Goal: Task Accomplishment & Management: Manage account settings

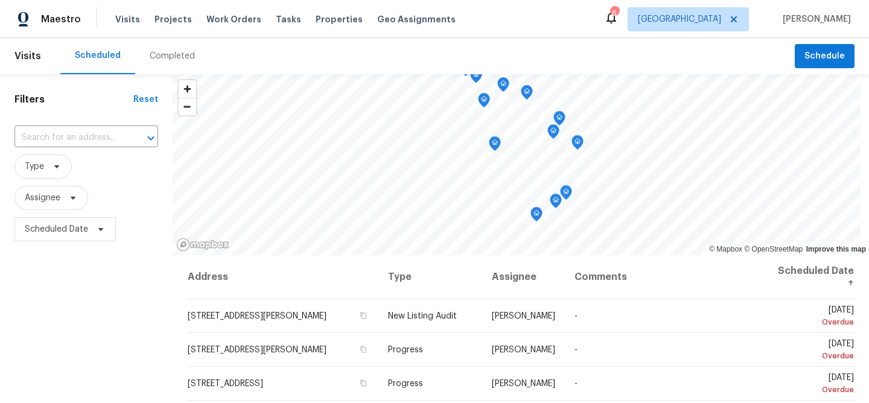
scroll to position [105, 0]
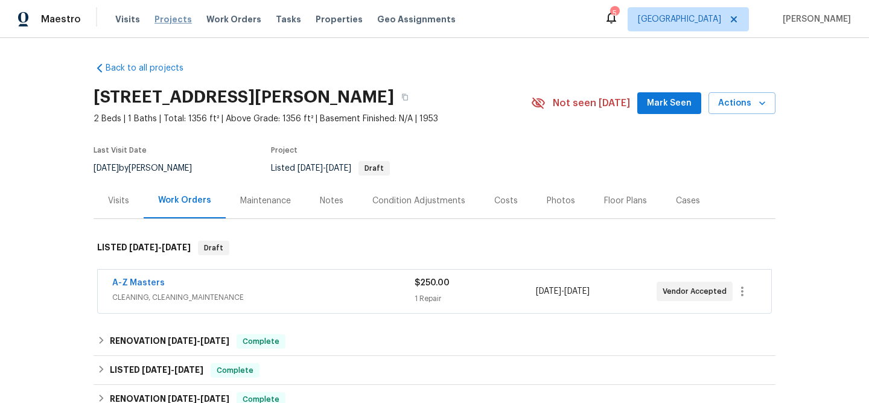
click at [171, 18] on span "Projects" at bounding box center [173, 19] width 37 height 12
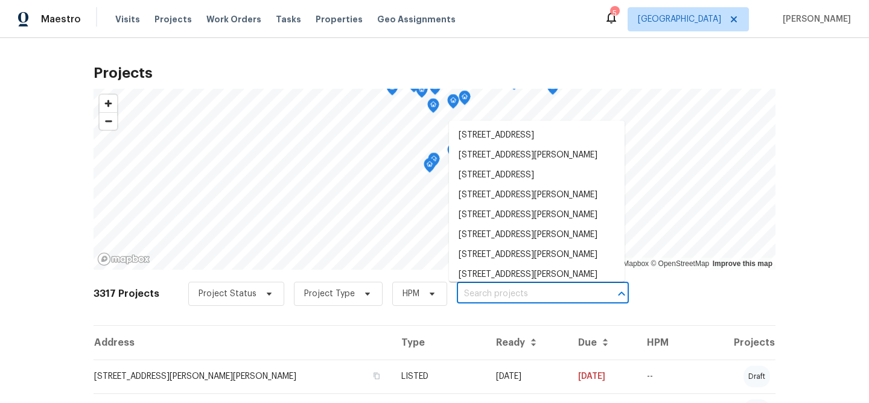
click at [507, 292] on input "text" at bounding box center [526, 294] width 138 height 19
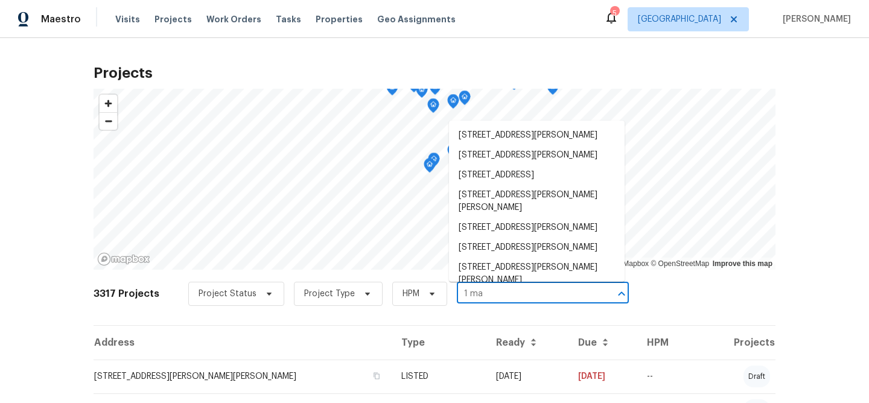
type input "[DATE]"
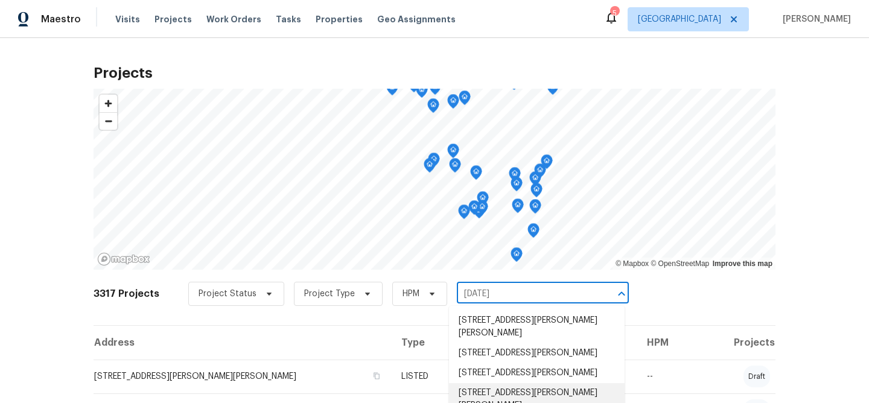
click at [497, 383] on li "[STREET_ADDRESS][PERSON_NAME][PERSON_NAME]" at bounding box center [537, 399] width 176 height 33
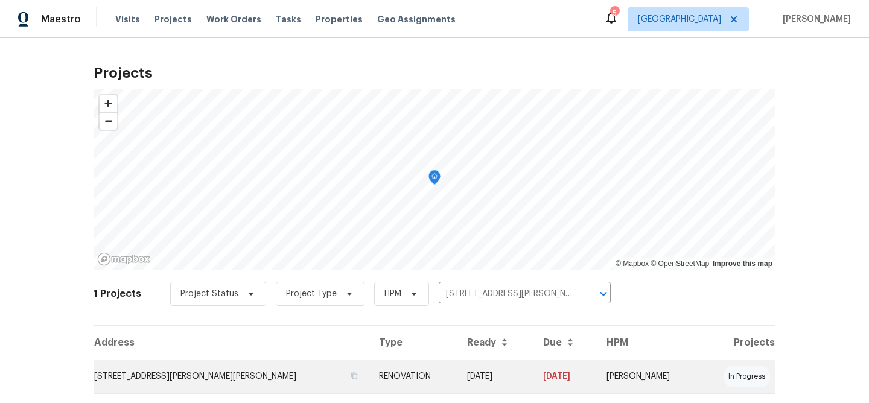
click at [225, 374] on td "[STREET_ADDRESS][PERSON_NAME][PERSON_NAME]" at bounding box center [232, 377] width 276 height 34
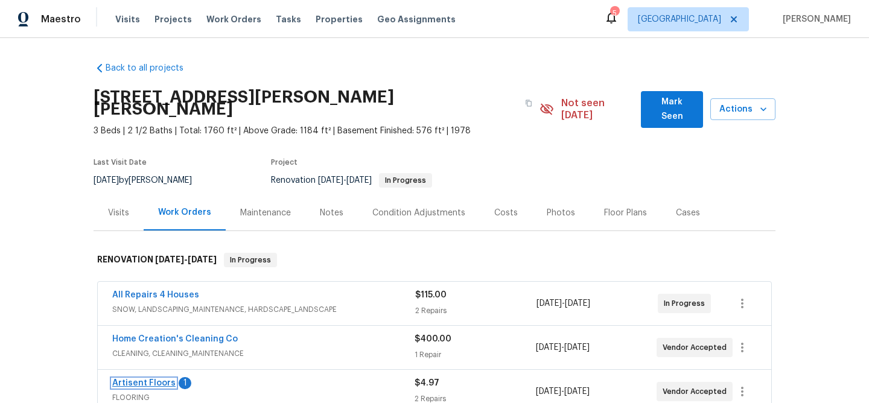
click at [156, 379] on link "Artisent Floors" at bounding box center [143, 383] width 63 height 8
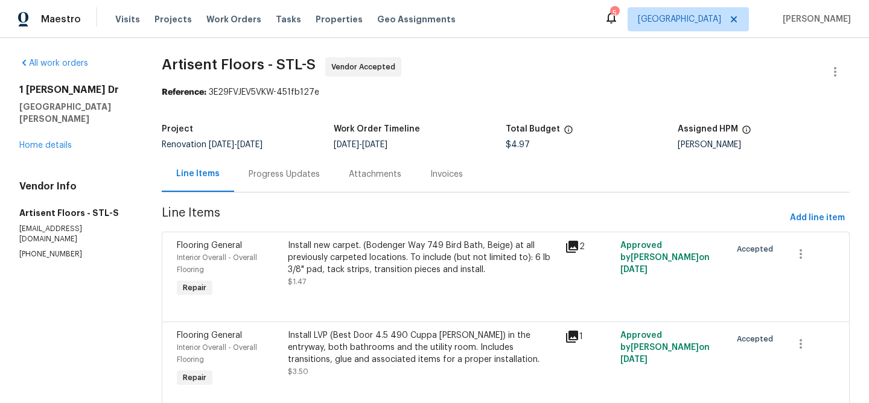
click at [433, 261] on div "Install new carpet. (Bodenger Way 749 Bird Bath, Beige) at all previously carpe…" at bounding box center [423, 258] width 270 height 36
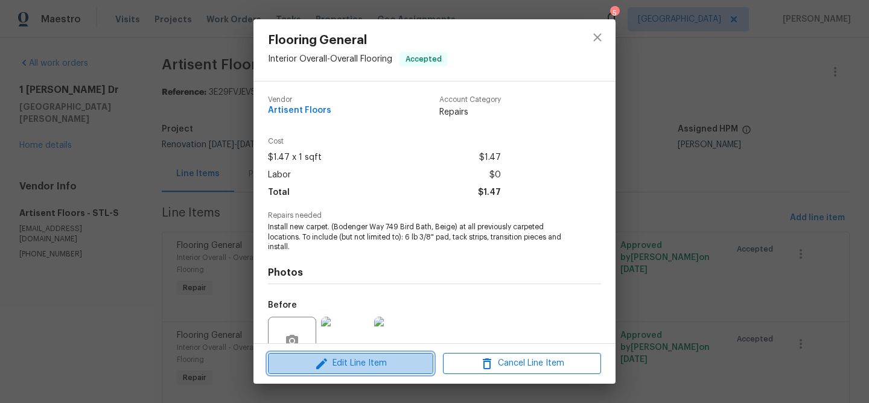
click at [388, 369] on span "Edit Line Item" at bounding box center [351, 363] width 158 height 15
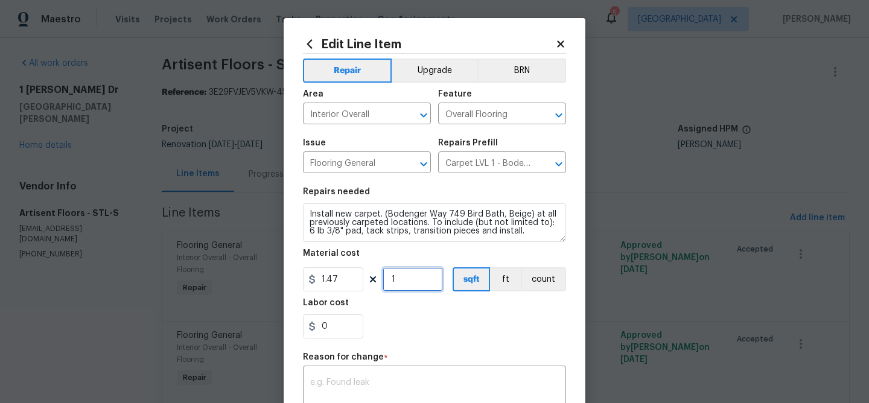
click at [410, 281] on input "1" at bounding box center [413, 279] width 60 height 24
type input "1440"
click at [384, 382] on textarea at bounding box center [434, 391] width 249 height 25
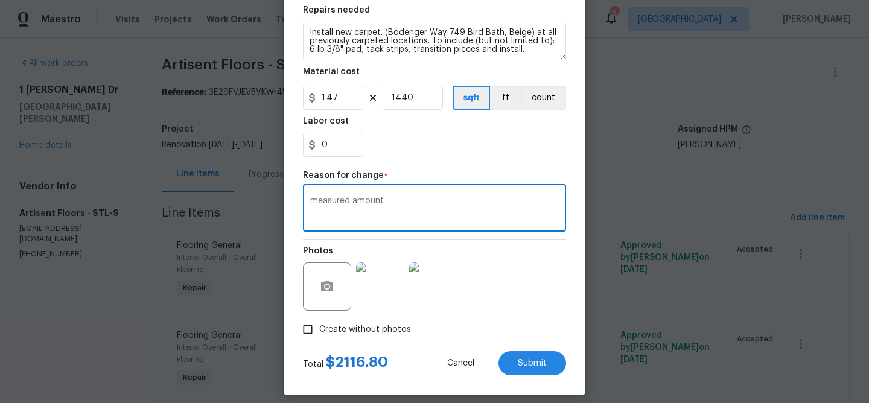
scroll to position [192, 0]
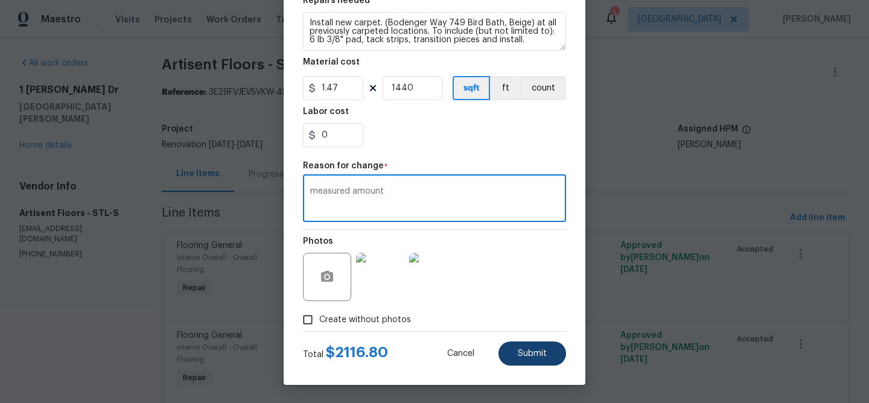
type textarea "measured amount"
click at [518, 353] on span "Submit" at bounding box center [532, 354] width 29 height 9
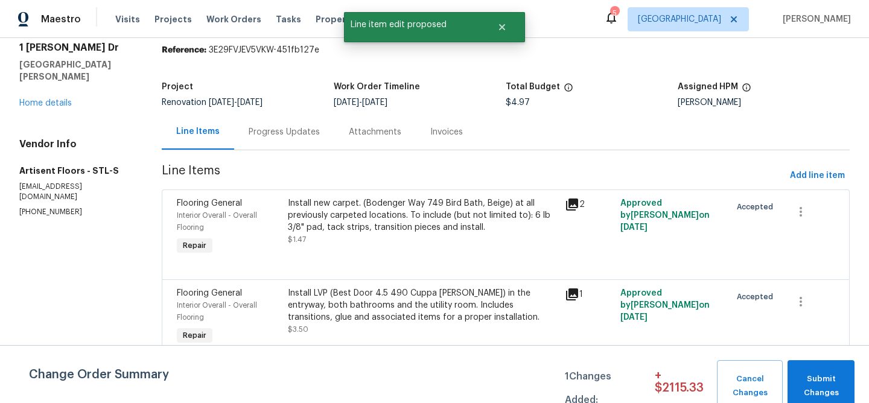
scroll to position [44, 0]
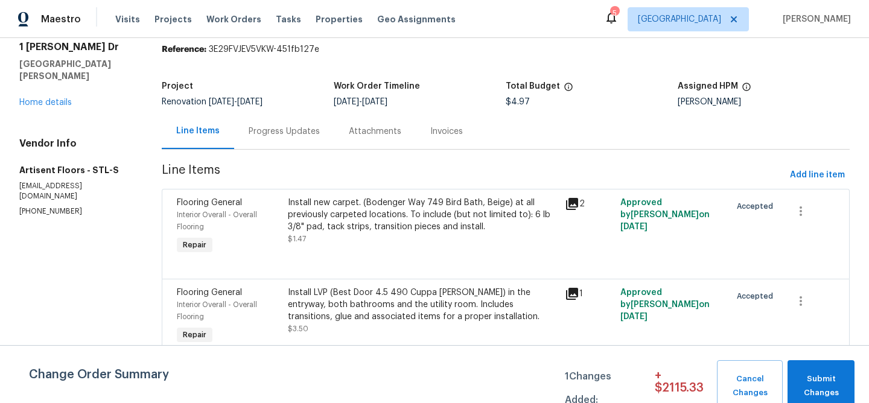
click at [426, 301] on div "Install LVP (Best Door 4.5 490 Cuppa Joe) in the entryway, both bathrooms and t…" at bounding box center [423, 305] width 270 height 36
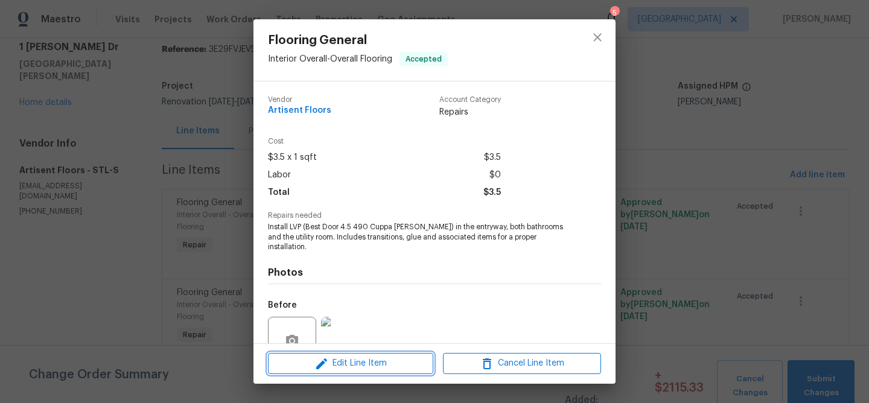
click at [315, 360] on icon "button" at bounding box center [322, 364] width 14 height 14
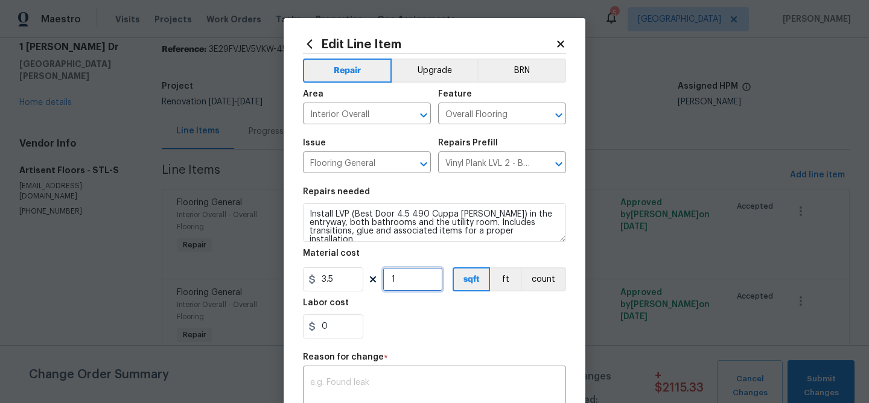
click at [405, 281] on input "1" at bounding box center [413, 279] width 60 height 24
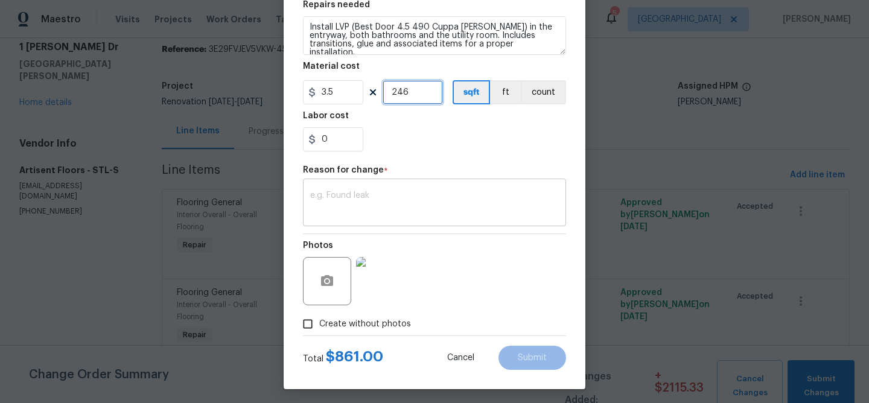
scroll to position [192, 0]
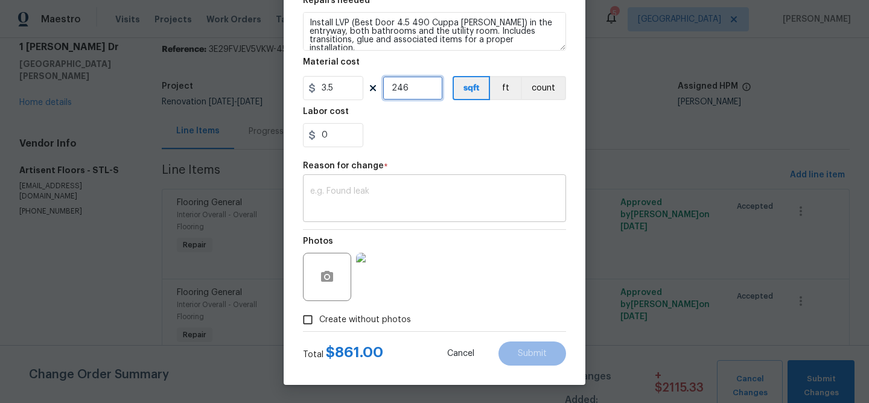
type input "246"
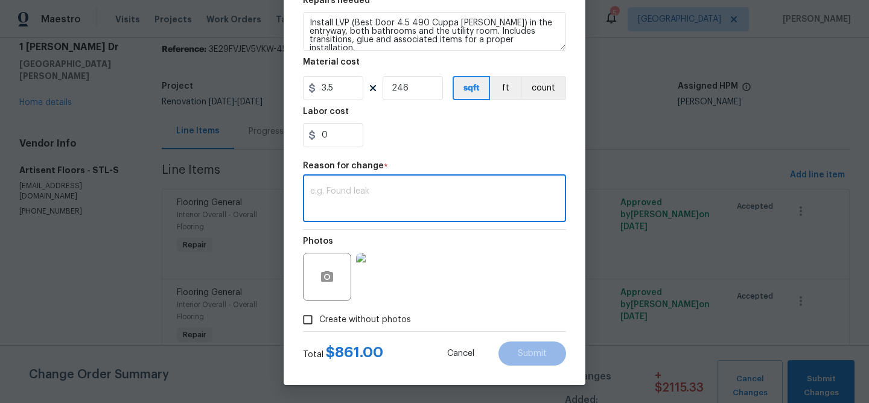
click at [401, 196] on textarea at bounding box center [434, 199] width 249 height 25
type textarea "measured amount"
click at [519, 343] on button "Submit" at bounding box center [533, 354] width 68 height 24
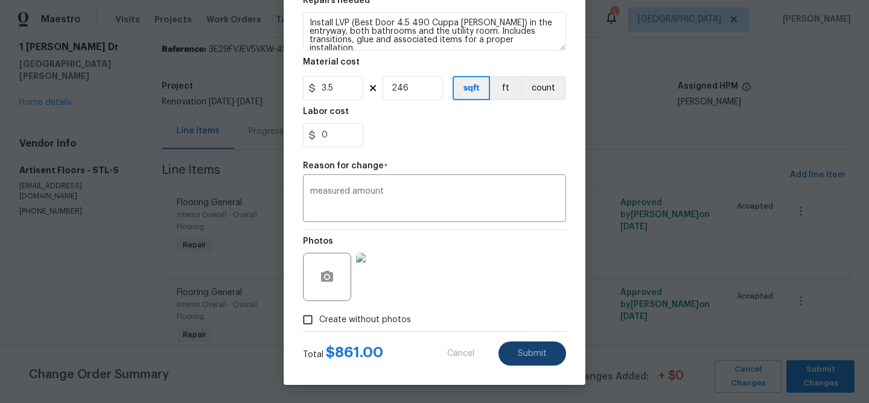
type input "1"
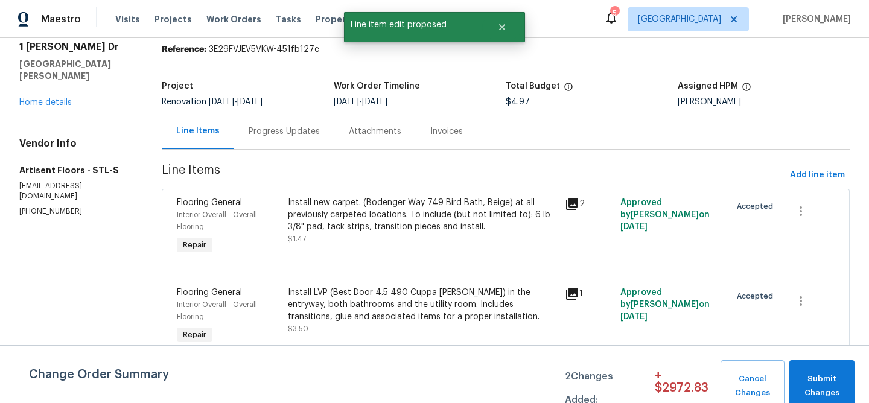
scroll to position [0, 0]
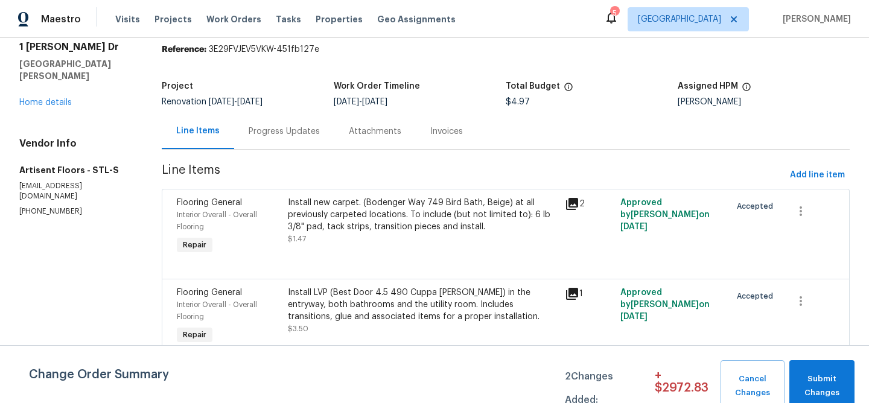
click at [465, 225] on div "Install new carpet. (Bodenger Way 749 Bird Bath, Beige) at all previously carpe…" at bounding box center [423, 215] width 270 height 36
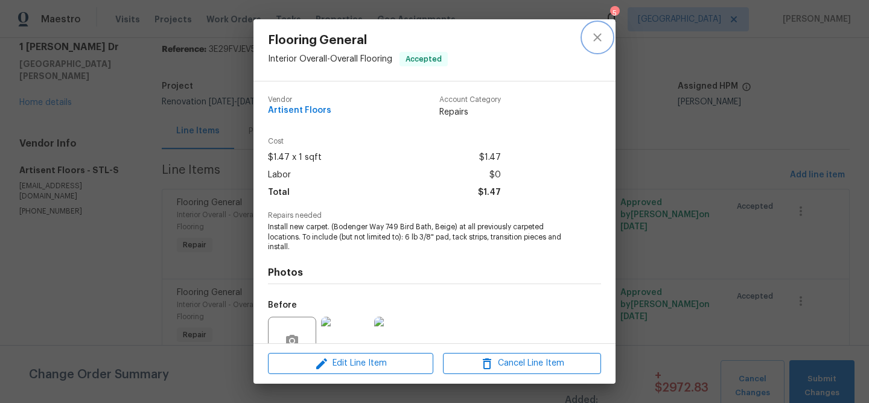
click at [591, 39] on icon "close" at bounding box center [597, 37] width 14 height 14
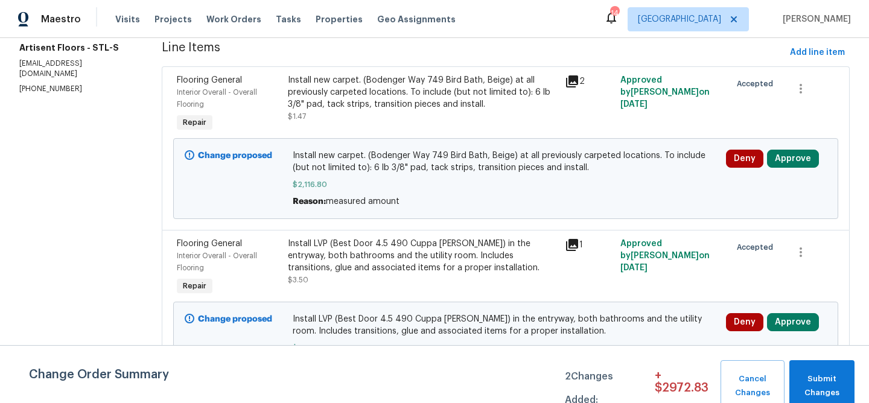
scroll to position [170, 0]
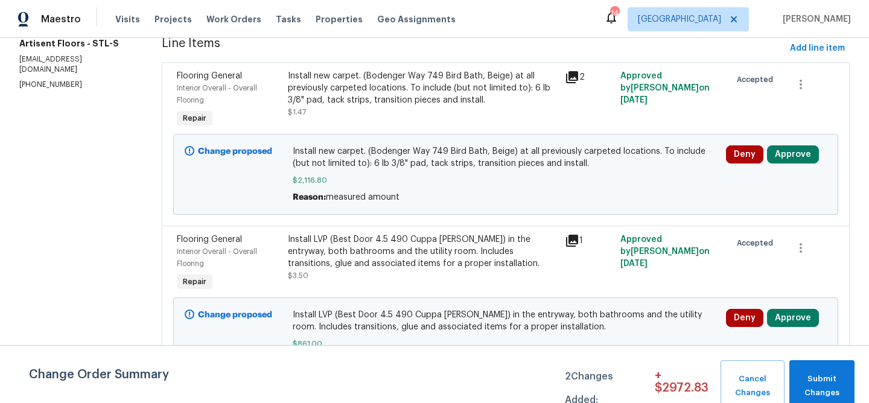
click at [484, 169] on span "Install new carpet. (Bodenger Way 749 Bird Bath, Beige) at all previously carpe…" at bounding box center [506, 157] width 426 height 24
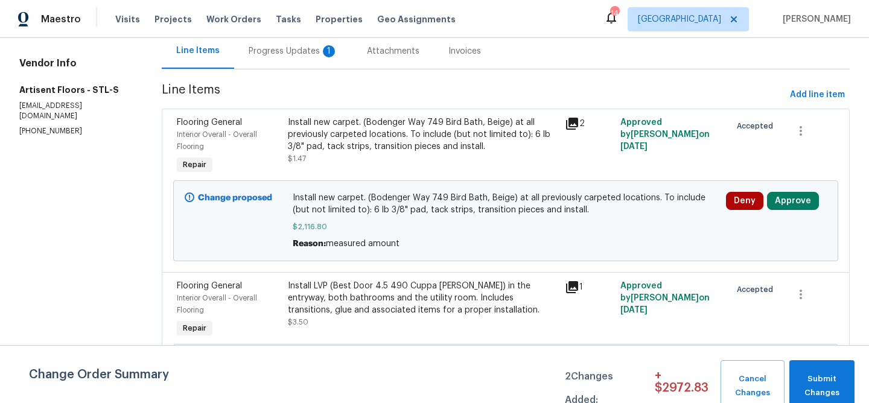
scroll to position [0, 0]
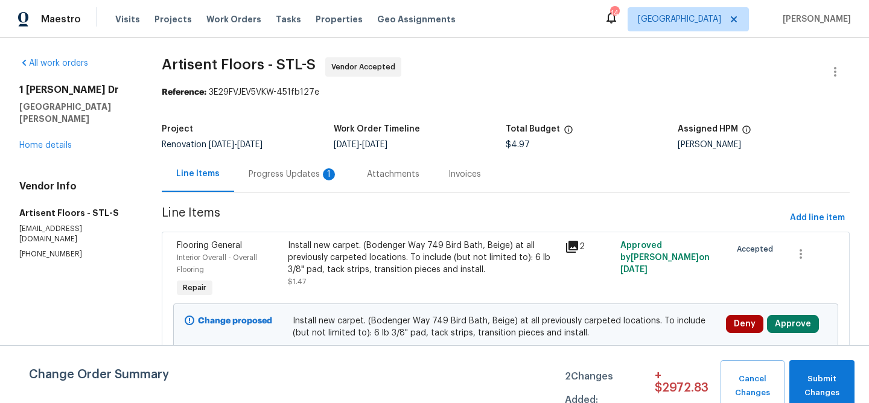
click at [292, 173] on div "Progress Updates 1" at bounding box center [293, 174] width 89 height 12
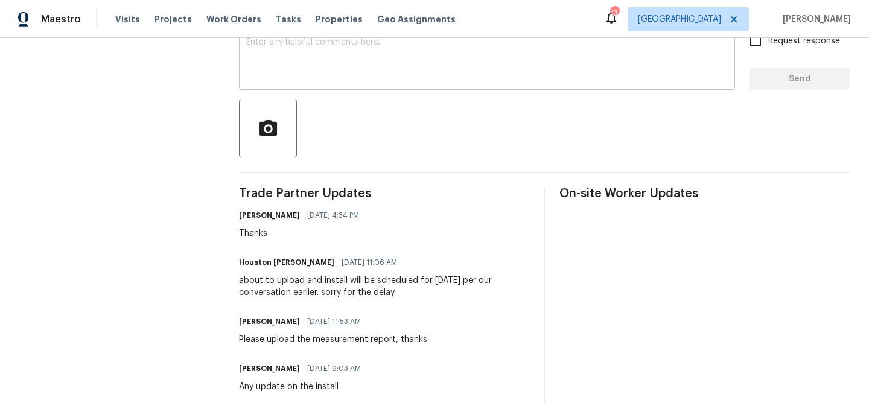
scroll to position [217, 0]
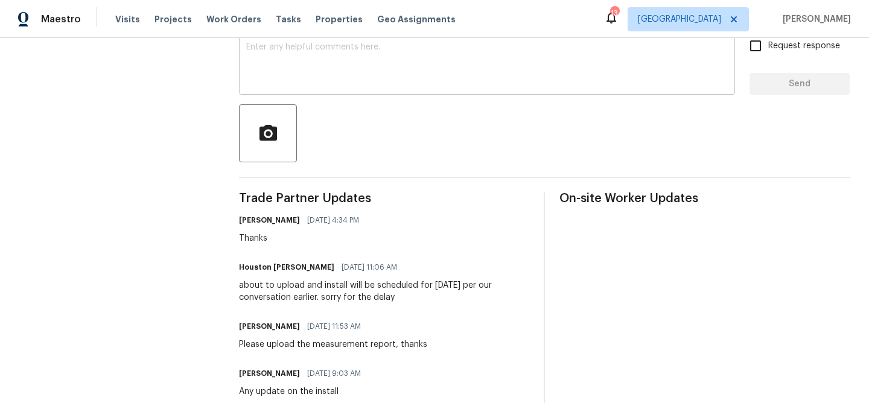
click at [310, 78] on textarea at bounding box center [487, 64] width 482 height 42
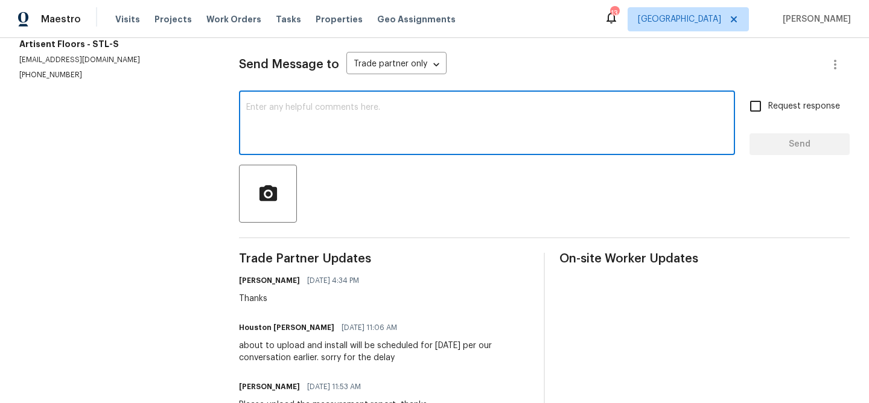
scroll to position [155, 0]
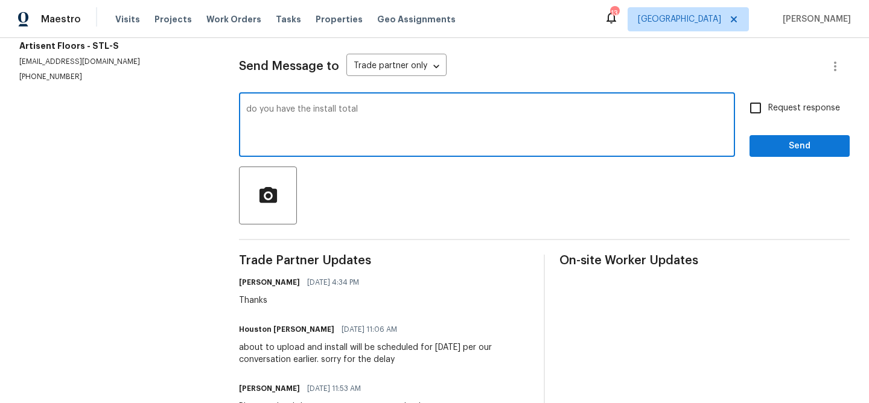
type textarea "do you have the install total"
click at [769, 139] on span "Send" at bounding box center [799, 146] width 81 height 15
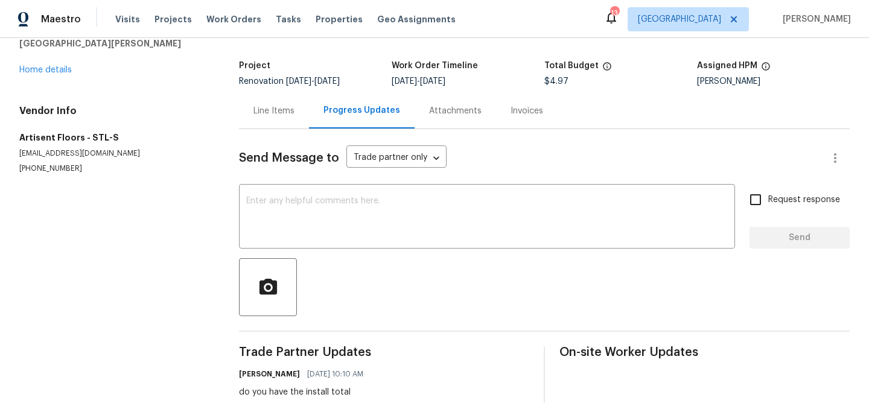
scroll to position [33, 0]
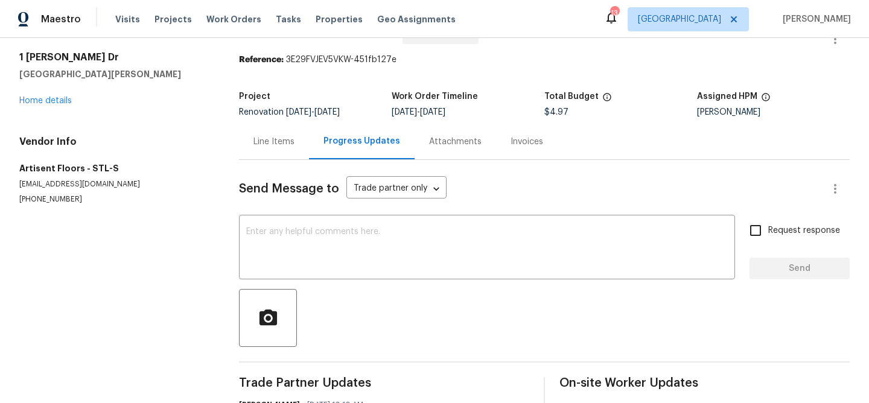
click at [273, 144] on div "Line Items" at bounding box center [274, 142] width 41 height 12
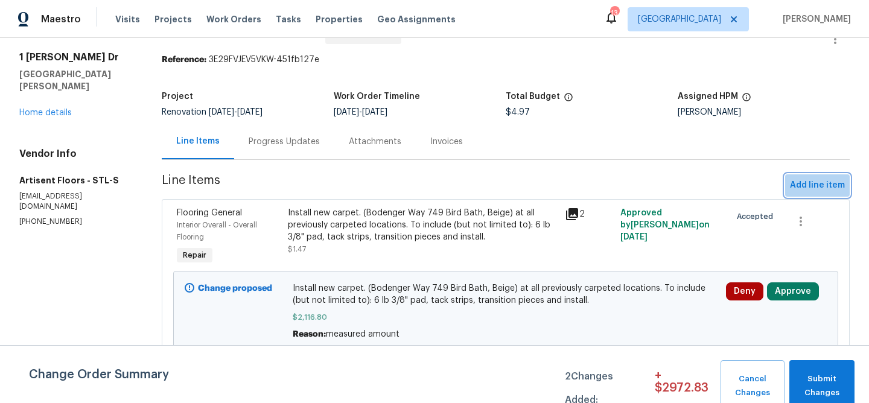
click at [823, 187] on span "Add line item" at bounding box center [817, 185] width 55 height 15
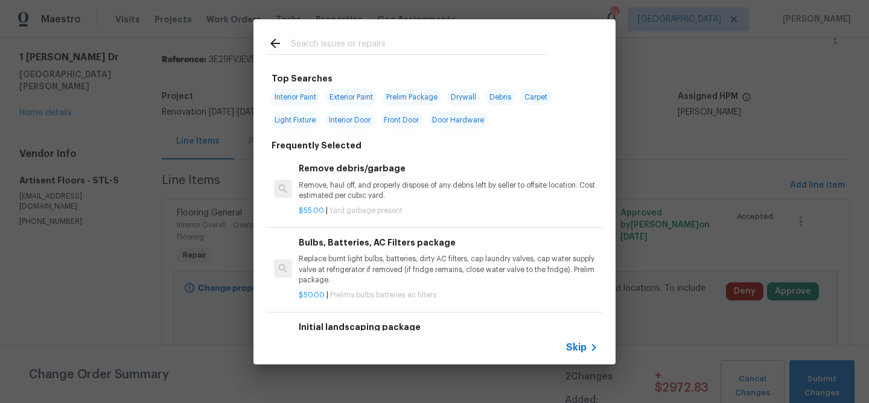
click at [386, 53] on input "text" at bounding box center [419, 45] width 256 height 18
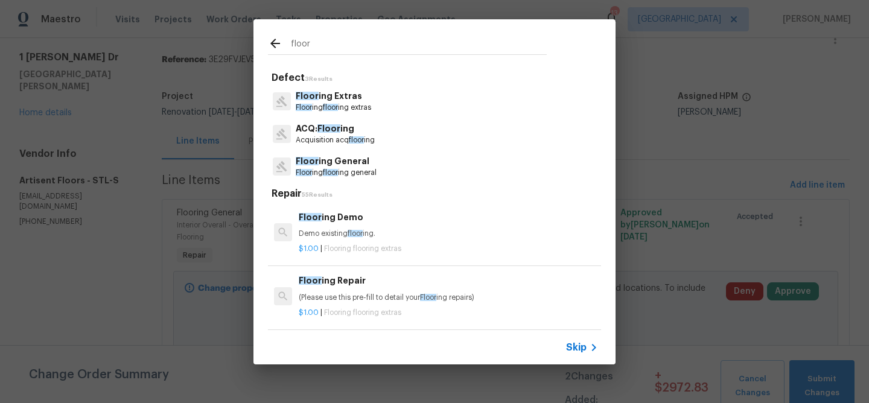
type input "floor"
click at [330, 104] on span "floor" at bounding box center [330, 107] width 15 height 7
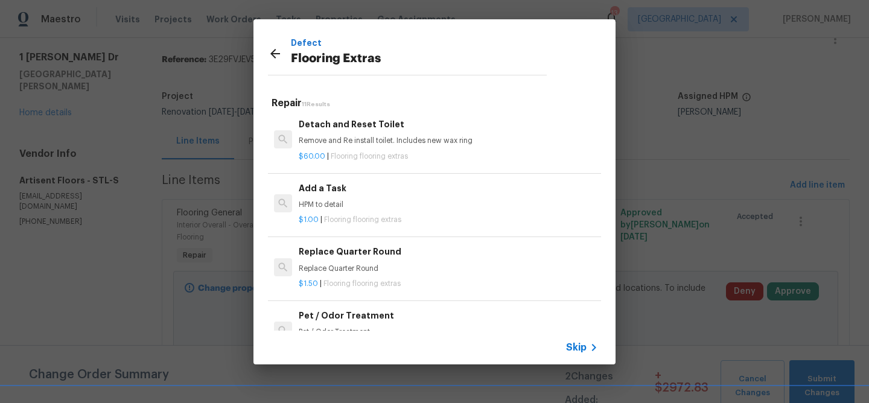
scroll to position [394, 0]
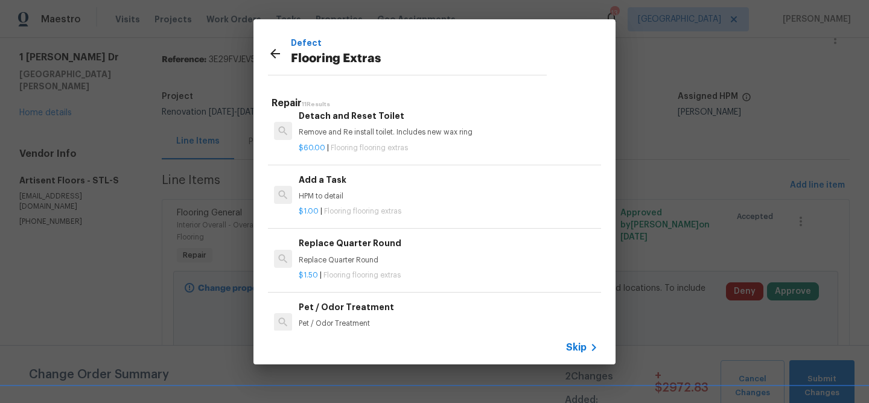
click at [325, 189] on div "Add a Task HPM to detail" at bounding box center [448, 187] width 299 height 29
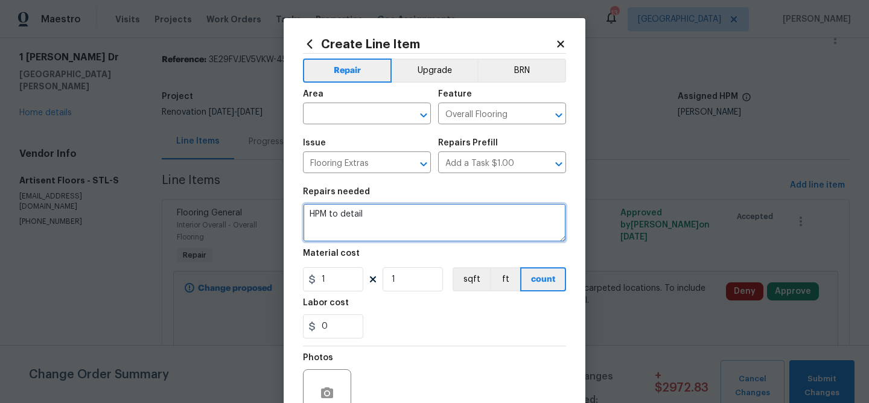
drag, startPoint x: 376, startPoint y: 223, endPoint x: 258, endPoint y: 200, distance: 119.5
click at [258, 200] on div "Create Line Item Repair Upgrade BRN Area ​ Feature Overall Flooring ​ Issue Flo…" at bounding box center [434, 201] width 869 height 403
type textarea "Flooring extras"
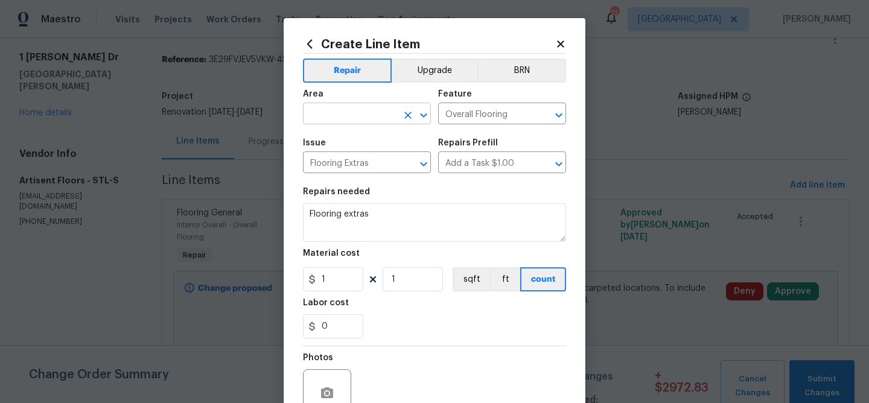
click at [324, 118] on input "text" at bounding box center [350, 115] width 94 height 19
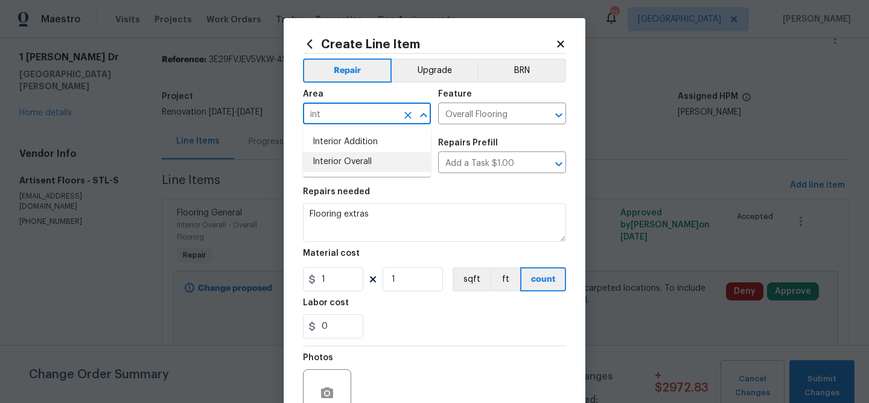
click at [344, 169] on li "Interior Overall" at bounding box center [367, 162] width 128 height 20
type input "Interior Overall"
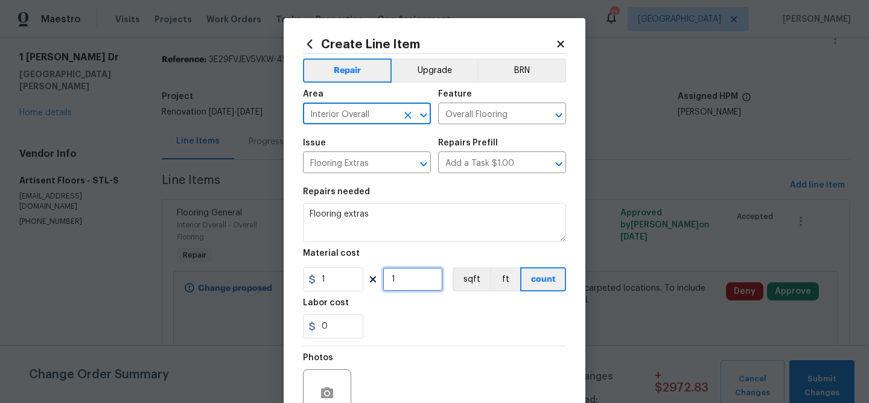
click at [398, 279] on input "1" at bounding box center [413, 279] width 60 height 24
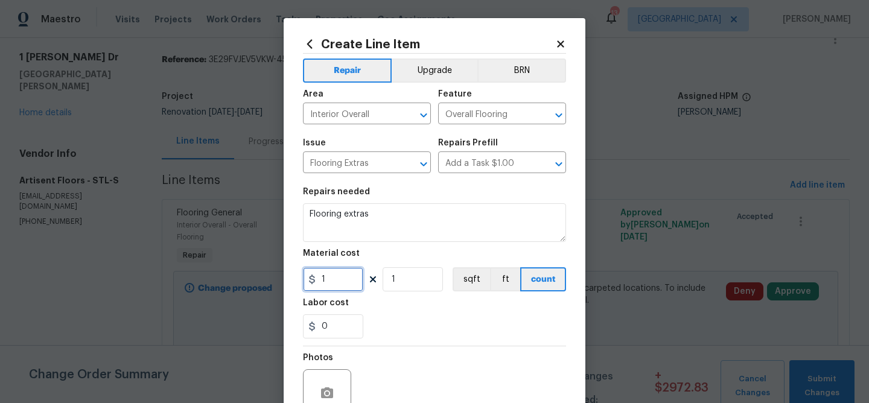
drag, startPoint x: 330, startPoint y: 278, endPoint x: 297, endPoint y: 277, distance: 32.6
click at [297, 277] on div "Create Line Item Repair Upgrade BRN Area Interior Overall ​ Feature Overall Flo…" at bounding box center [435, 260] width 302 height 484
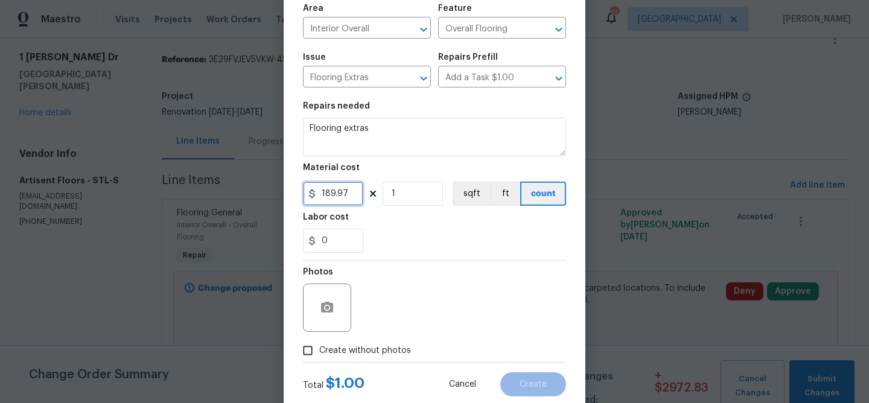
scroll to position [89, 0]
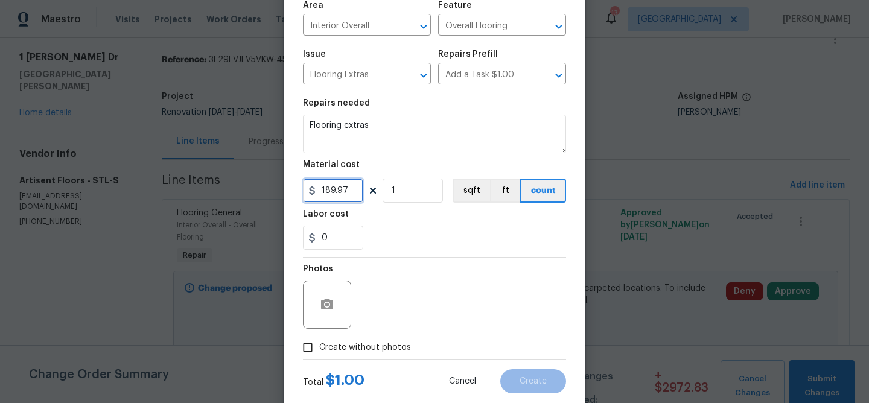
type input "189.97"
click at [306, 345] on input "Create without photos" at bounding box center [307, 347] width 23 height 23
checkbox input "true"
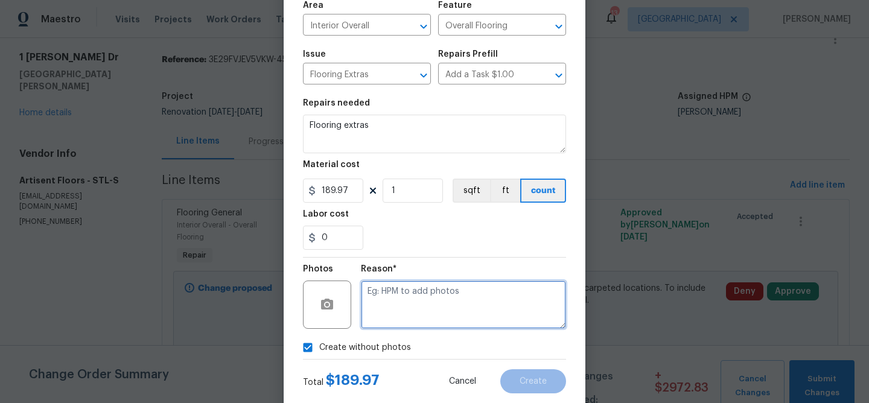
click at [389, 322] on textarea at bounding box center [463, 305] width 205 height 48
type textarea "na"
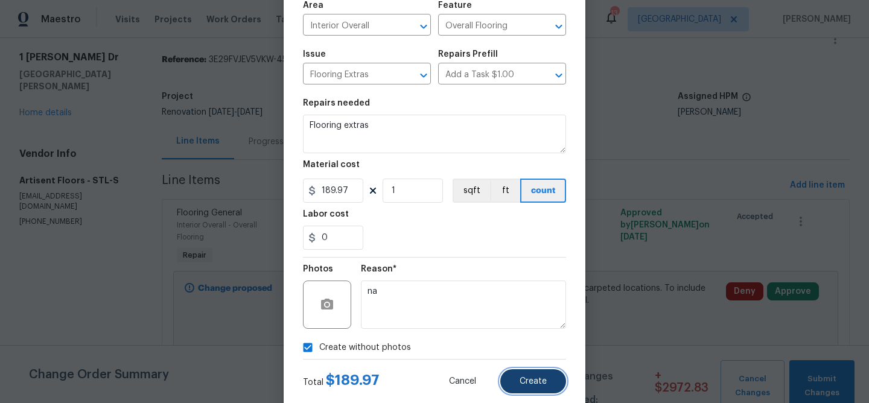
click at [522, 376] on button "Create" at bounding box center [533, 381] width 66 height 24
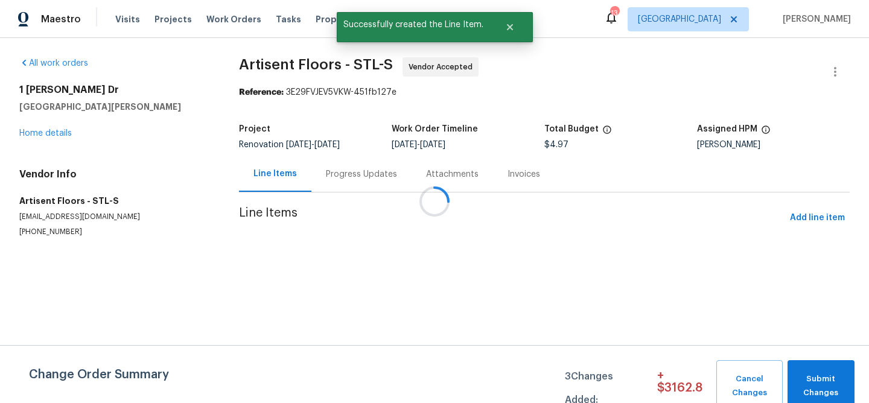
scroll to position [0, 0]
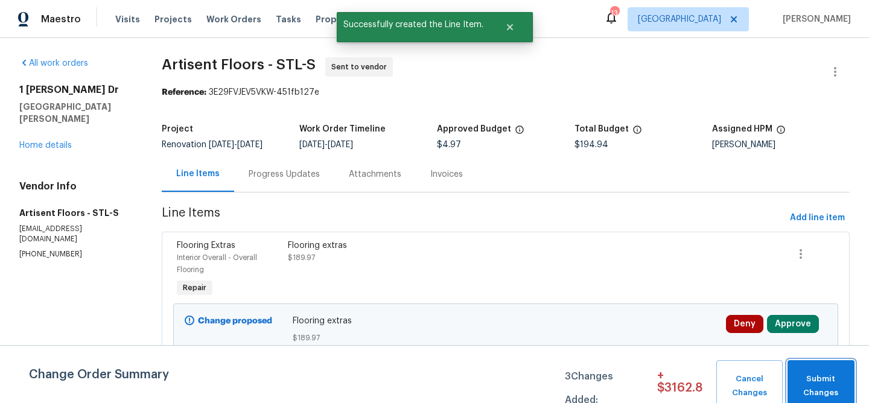
click at [808, 386] on span "Submit Changes" at bounding box center [821, 386] width 55 height 28
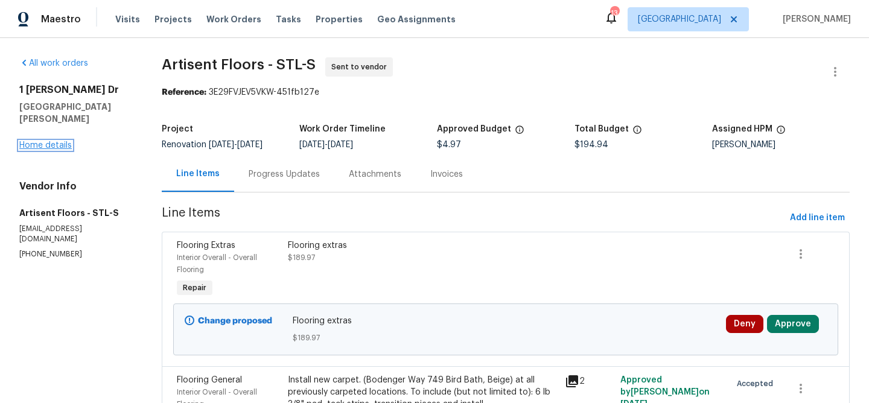
click at [60, 141] on link "Home details" at bounding box center [45, 145] width 53 height 8
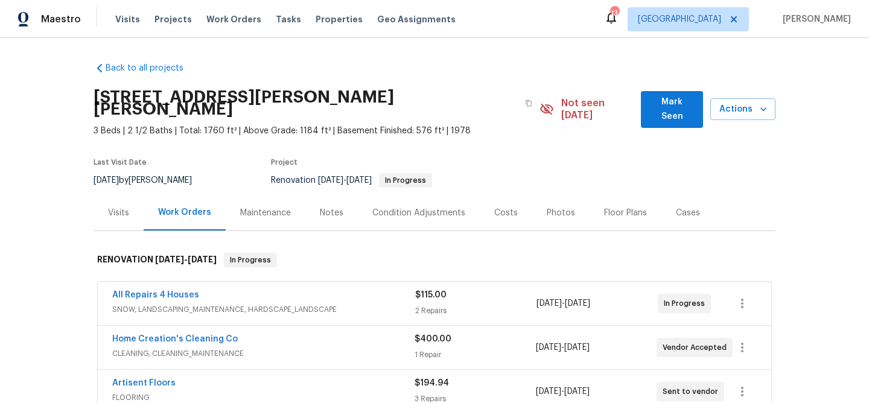
click at [327, 207] on div "Notes" at bounding box center [332, 213] width 24 height 12
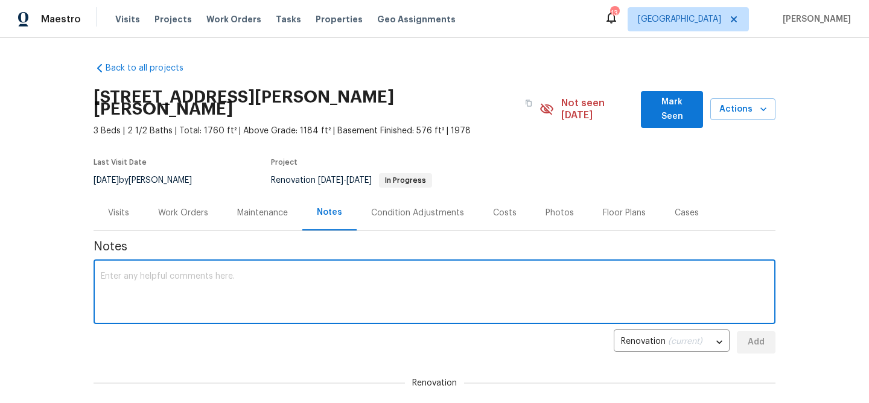
click at [249, 272] on textarea at bounding box center [435, 293] width 668 height 42
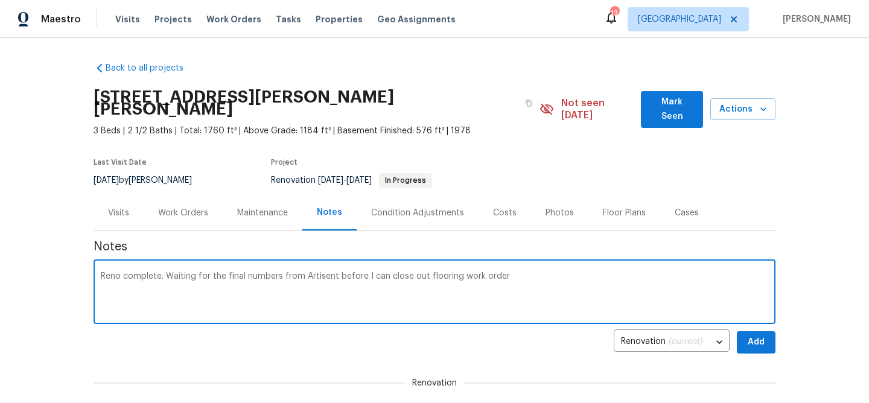
type textarea "Reno complete. Waiting for the final numbers from Artisent before I can close o…"
click at [759, 335] on span "Add" at bounding box center [756, 342] width 19 height 15
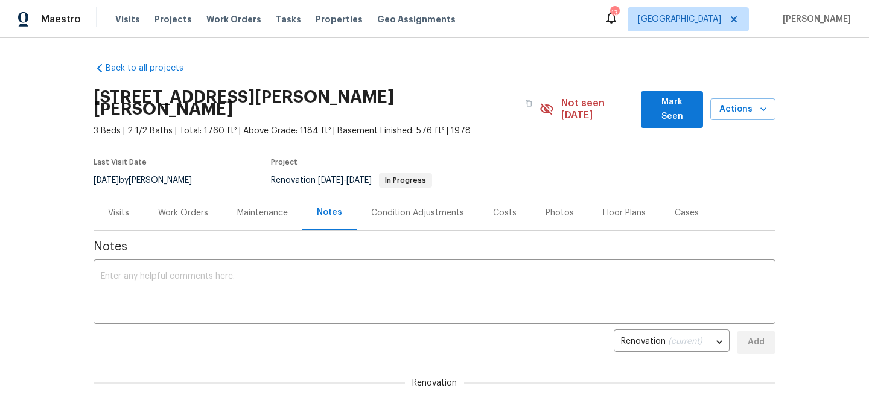
click at [202, 207] on div "Work Orders" at bounding box center [183, 213] width 50 height 12
